Goal: Check status: Check status

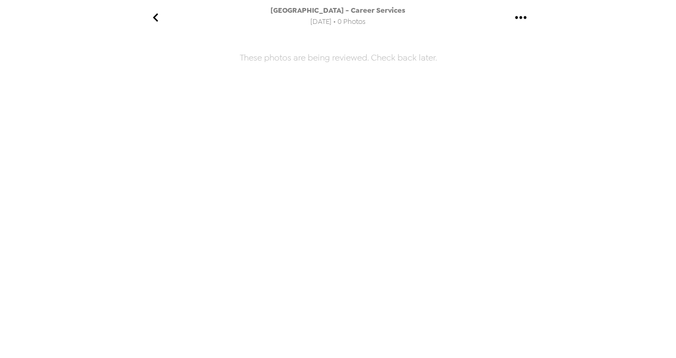
click at [270, 8] on span "[GEOGRAPHIC_DATA] - Career Services" at bounding box center [337, 10] width 135 height 9
click at [278, 47] on h6 "These photos are being reviewed. Check back later." at bounding box center [337, 160] width 425 height 240
click at [324, 27] on span "[DATE] • 0 Photos" at bounding box center [337, 22] width 55 height 14
click at [163, 15] on icon "go back" at bounding box center [155, 17] width 17 height 17
click at [521, 19] on icon "gallery menu" at bounding box center [520, 17] width 17 height 17
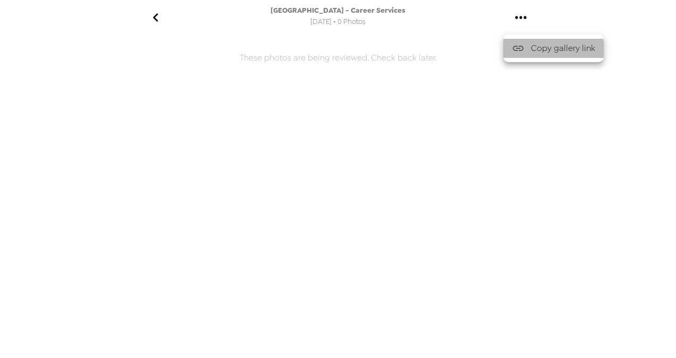
click at [528, 51] on div at bounding box center [520, 48] width 19 height 13
